Goal: Navigation & Orientation: Find specific page/section

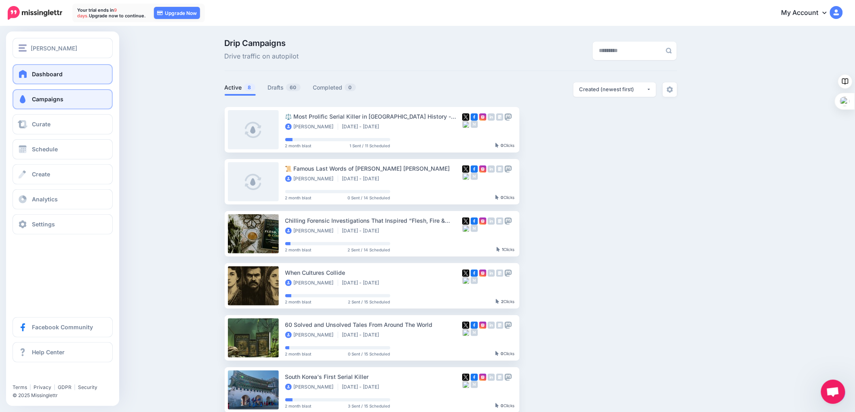
click at [38, 77] on span "Dashboard" at bounding box center [47, 74] width 31 height 7
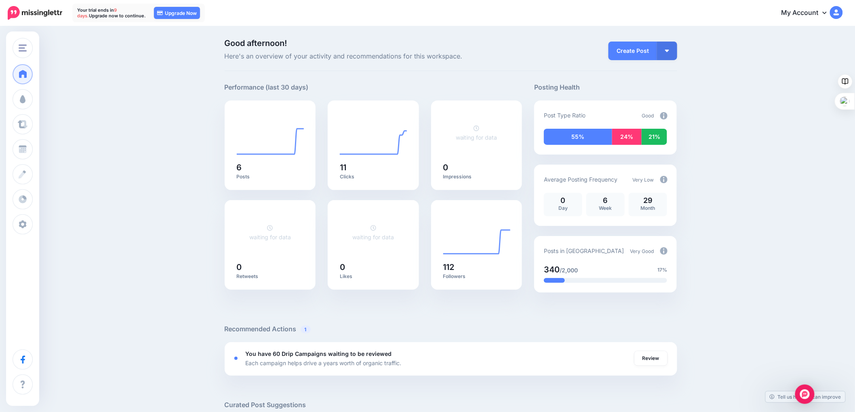
click at [667, 115] on img at bounding box center [663, 115] width 7 height 7
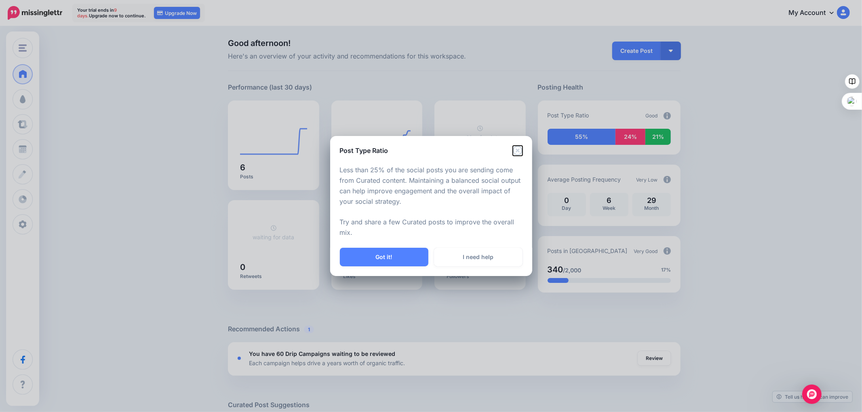
click at [518, 151] on icon "Close" at bounding box center [517, 150] width 9 height 9
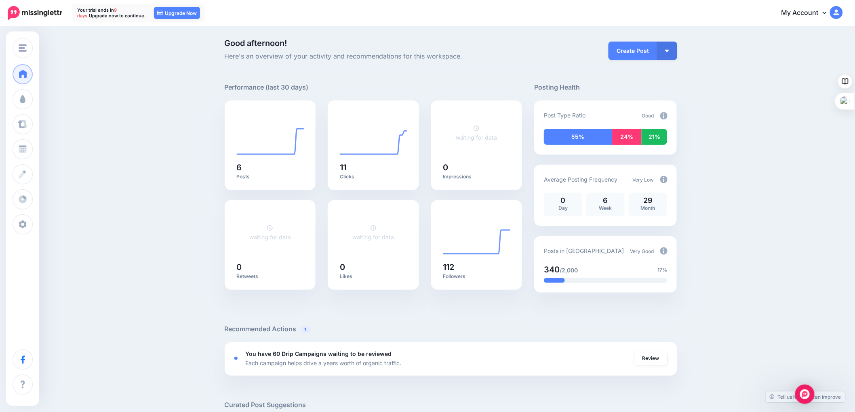
click at [665, 180] on img at bounding box center [663, 179] width 7 height 7
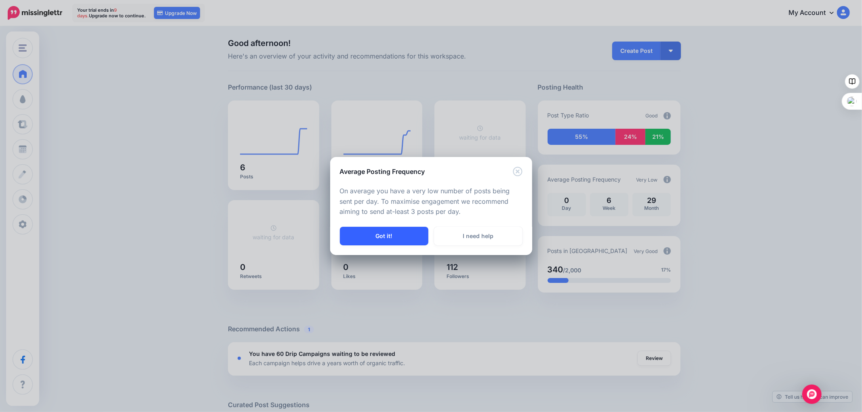
click at [382, 236] on button "Got it!" at bounding box center [384, 236] width 88 height 19
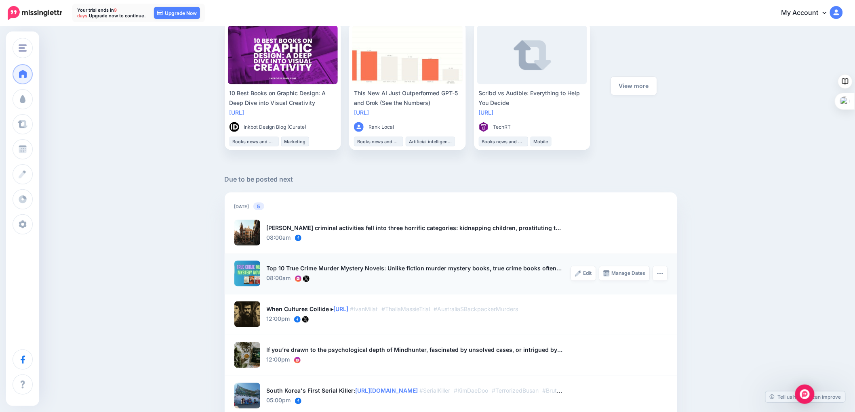
scroll to position [449, 0]
